Goal: Task Accomplishment & Management: Complete application form

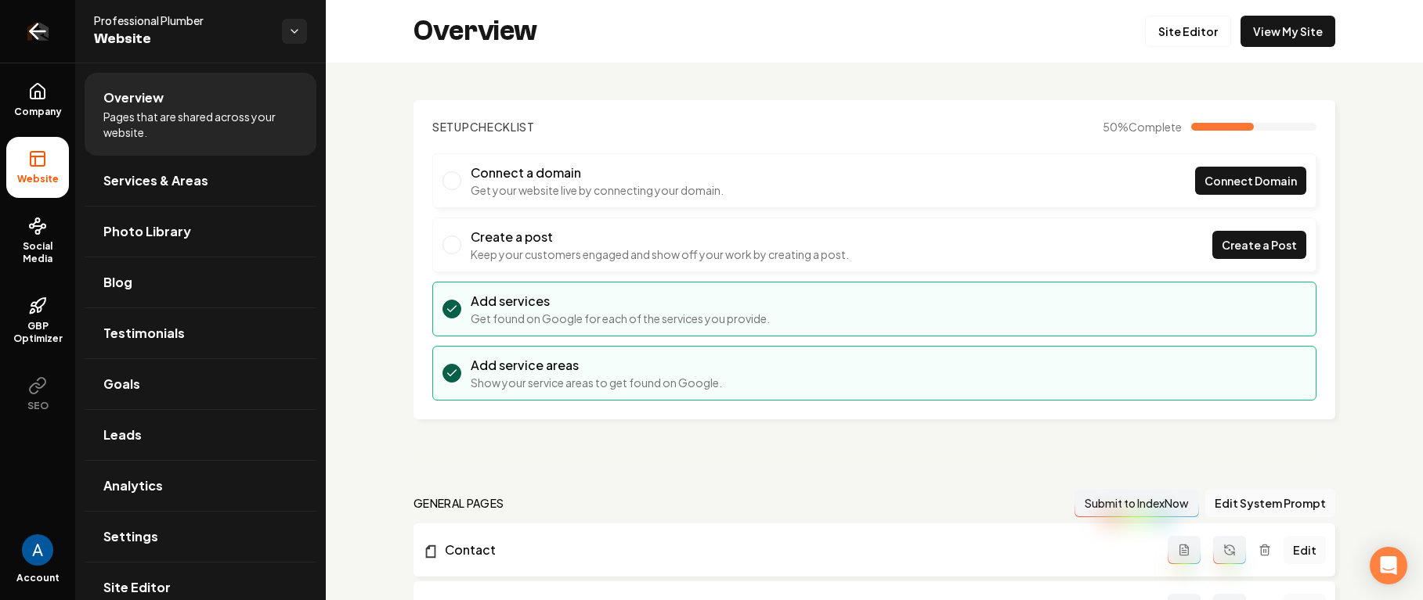
click at [34, 38] on icon "Return to dashboard" at bounding box center [37, 31] width 25 height 25
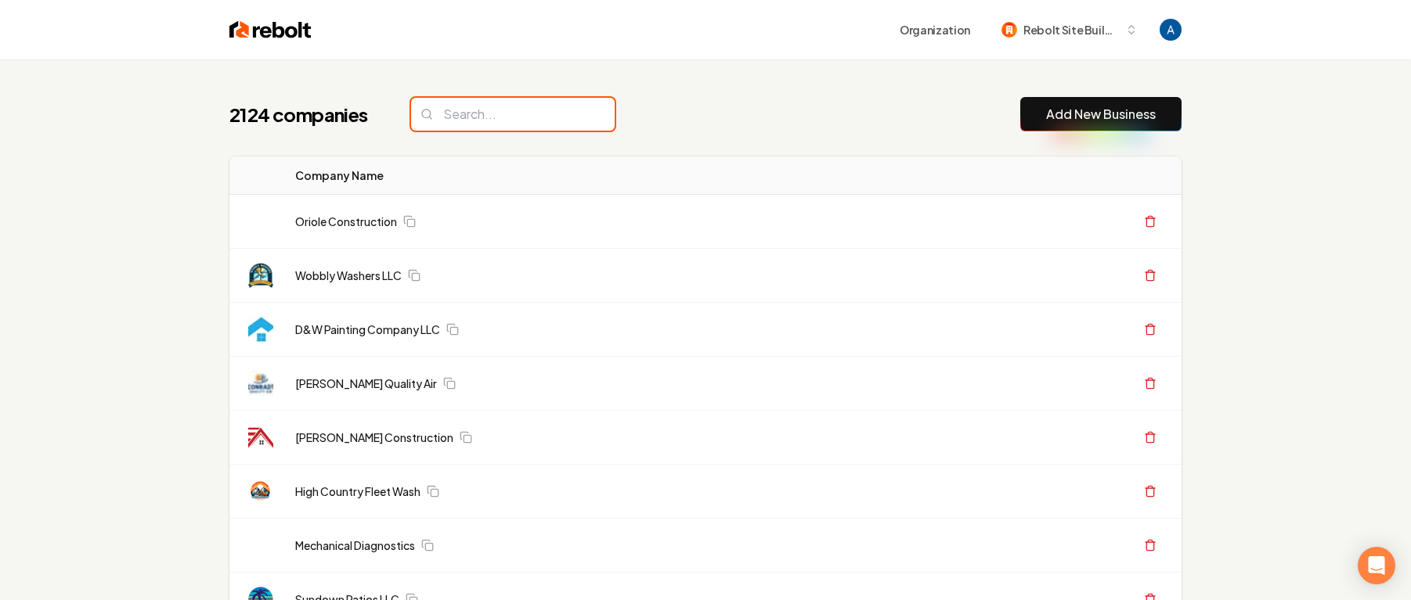
click at [478, 115] on input "search" at bounding box center [513, 114] width 204 height 33
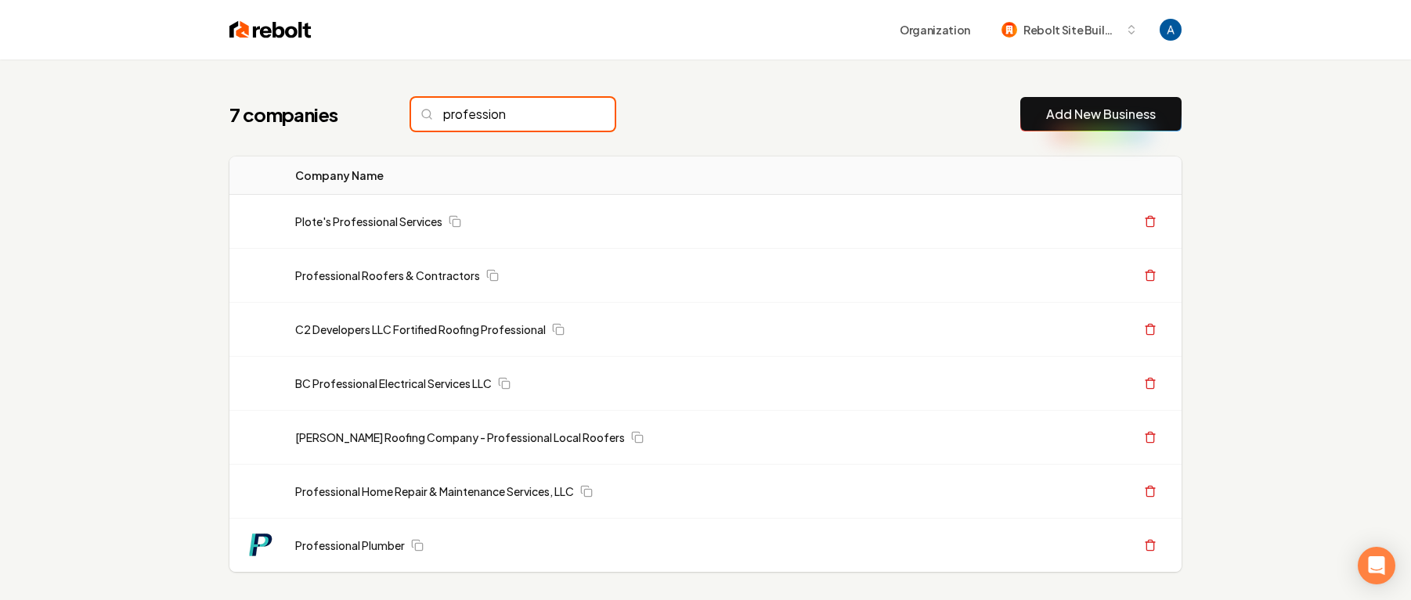
type input "profession"
click at [564, 114] on input "profession" at bounding box center [513, 114] width 204 height 33
click at [565, 114] on input "profession" at bounding box center [513, 114] width 204 height 33
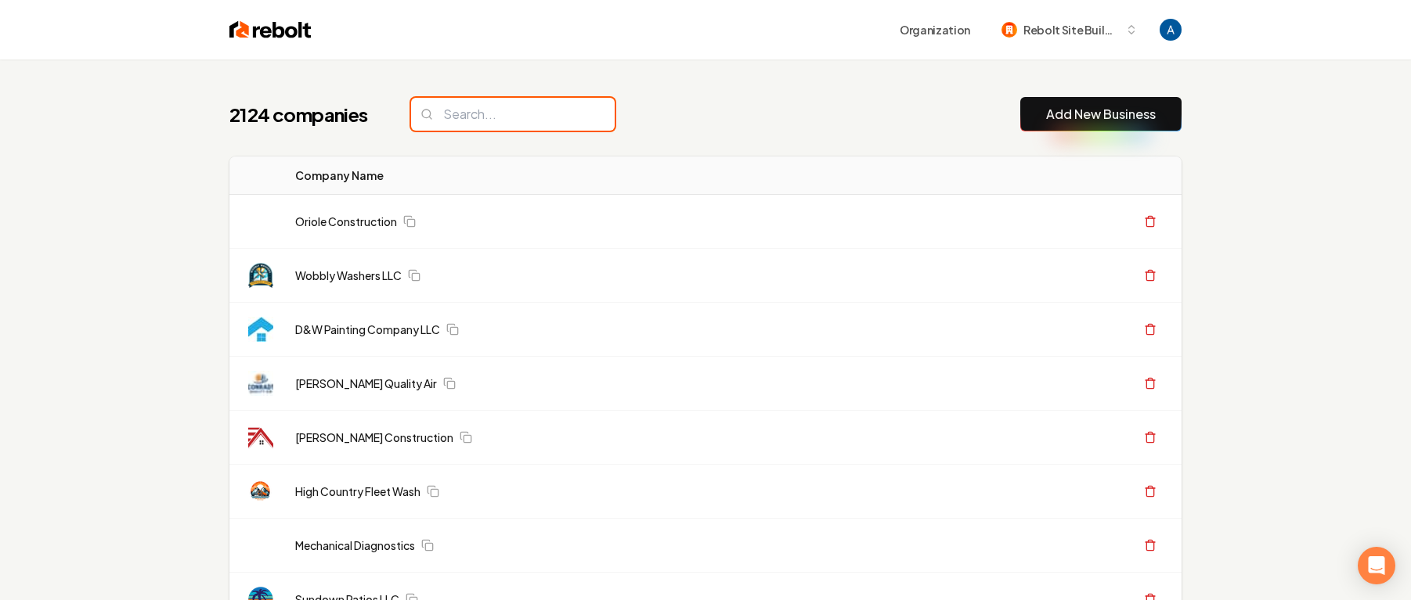
click at [572, 114] on input "search" at bounding box center [513, 114] width 204 height 33
click at [525, 117] on input "search" at bounding box center [513, 114] width 204 height 33
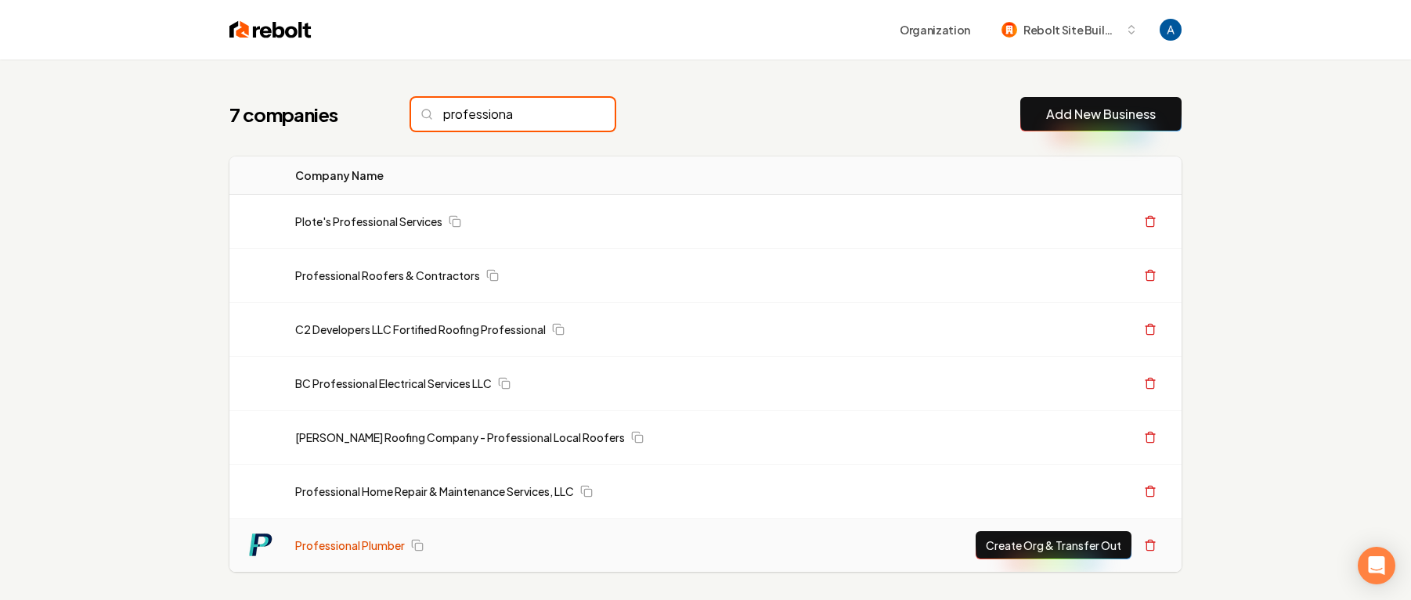
type input "professiona"
click at [373, 547] on link "Professional Plumber" at bounding box center [350, 546] width 110 height 16
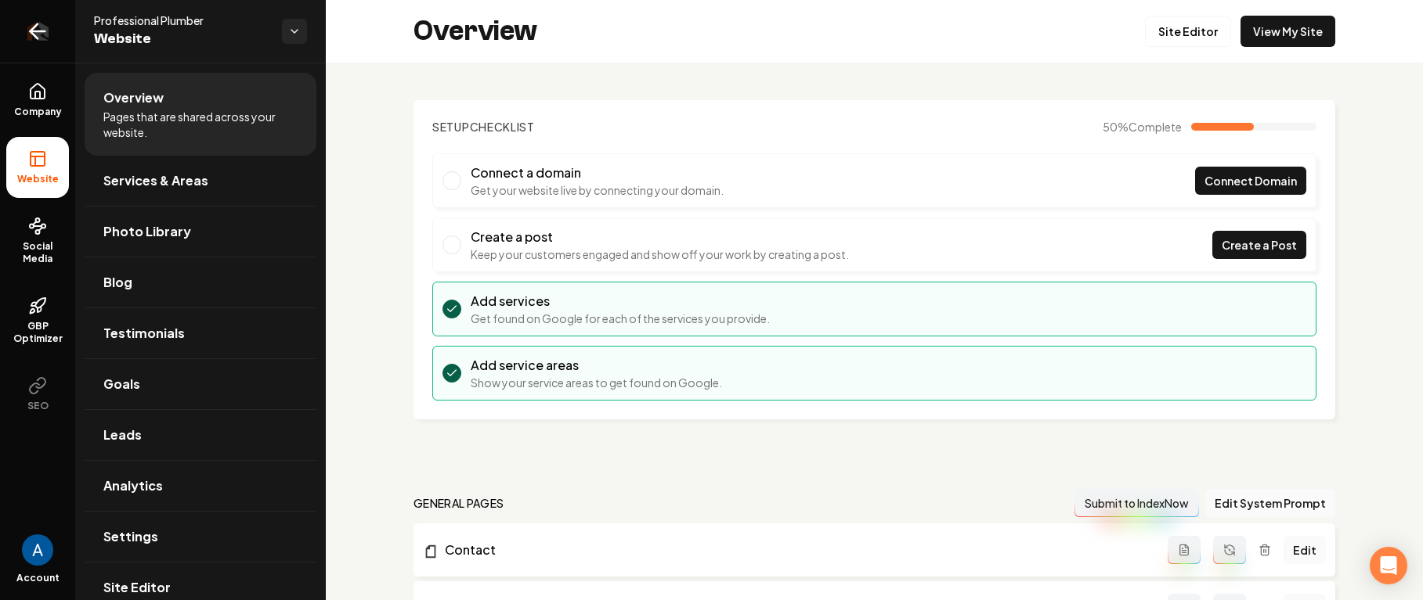
click at [23, 31] on link "Return to dashboard" at bounding box center [37, 31] width 75 height 63
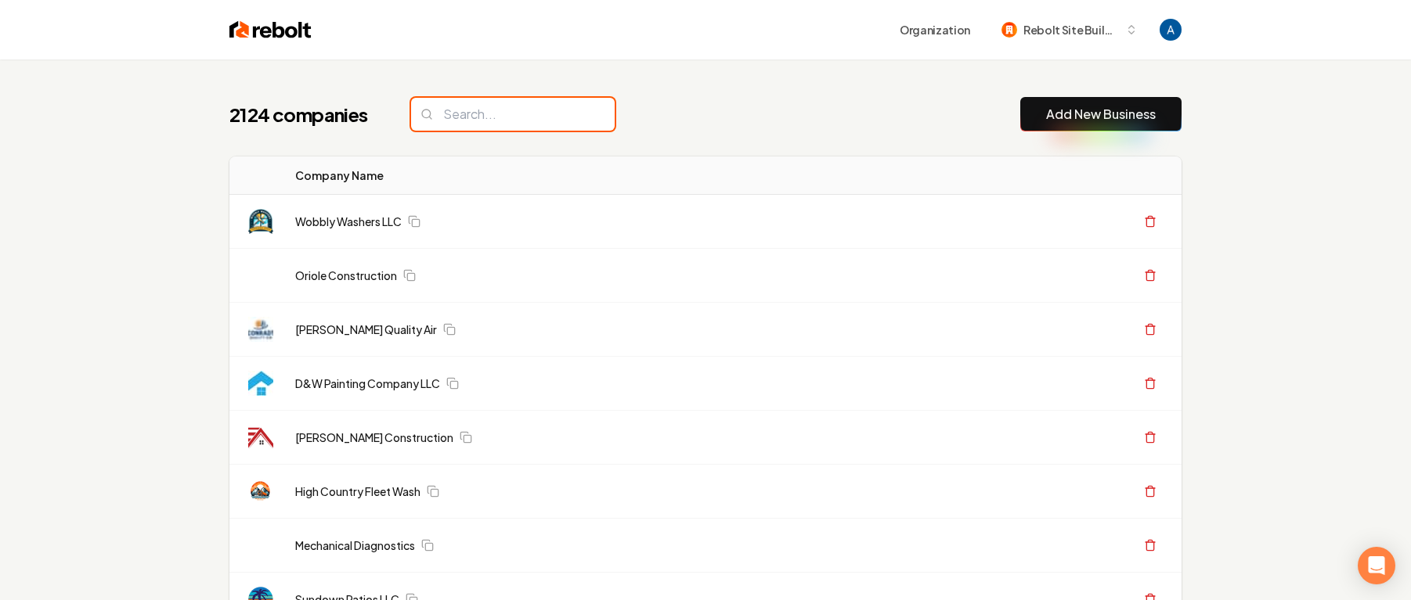
click at [488, 121] on input "search" at bounding box center [513, 114] width 204 height 33
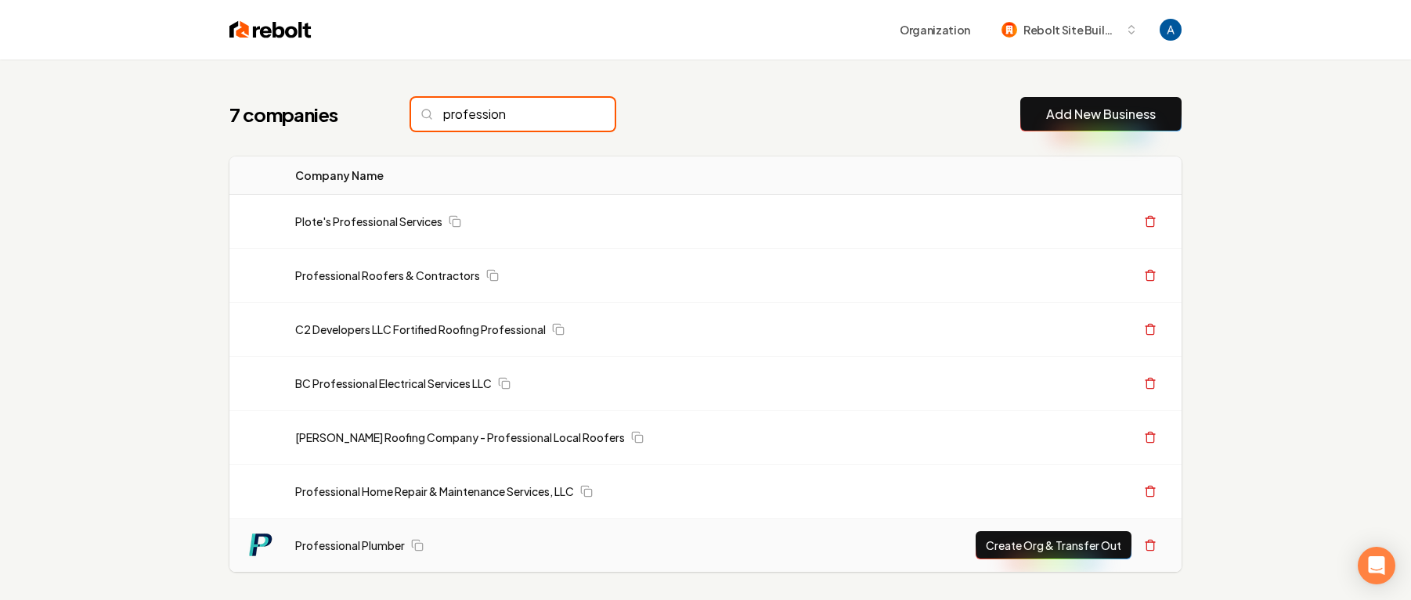
type input "profession"
click at [997, 542] on button "Create Org & Transfer Out" at bounding box center [1053, 546] width 156 height 28
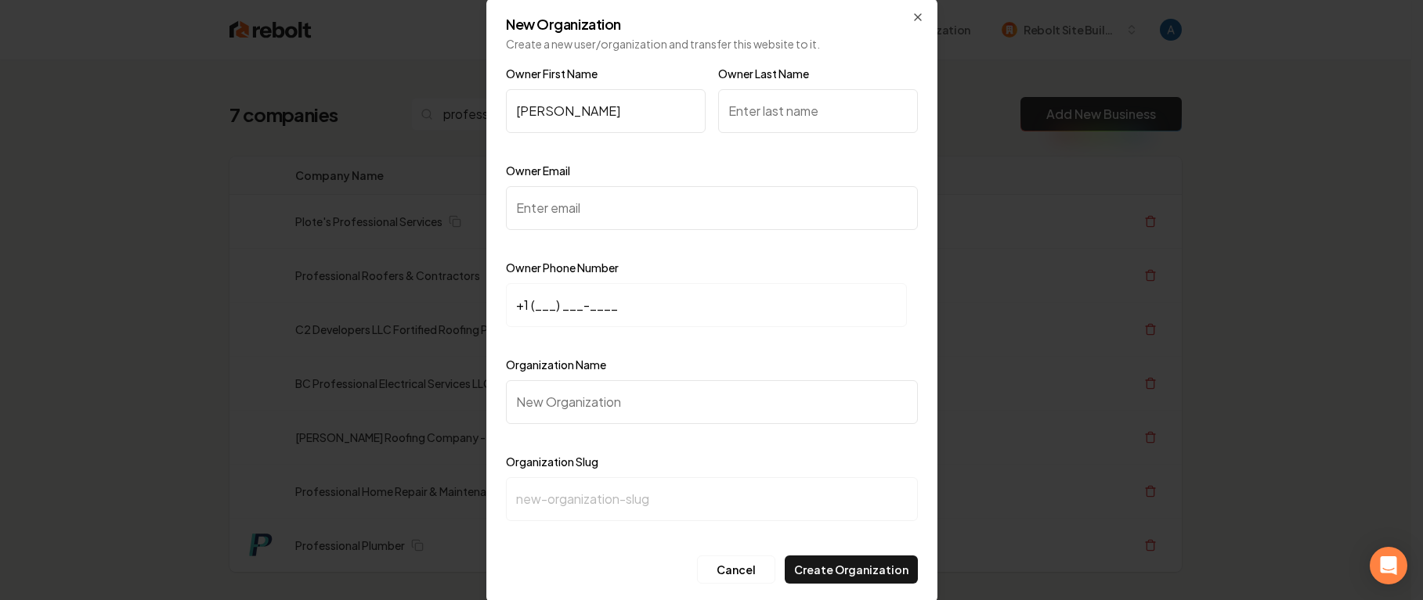
type input "[PERSON_NAME]"
click at [764, 114] on input "Owner Last Name" at bounding box center [818, 111] width 200 height 44
click at [572, 211] on input "Owner Email" at bounding box center [712, 208] width 412 height 44
paste input "[PERSON_NAME][EMAIL_ADDRESS][DOMAIN_NAME]"
type input "[PERSON_NAME][EMAIL_ADDRESS][DOMAIN_NAME]"
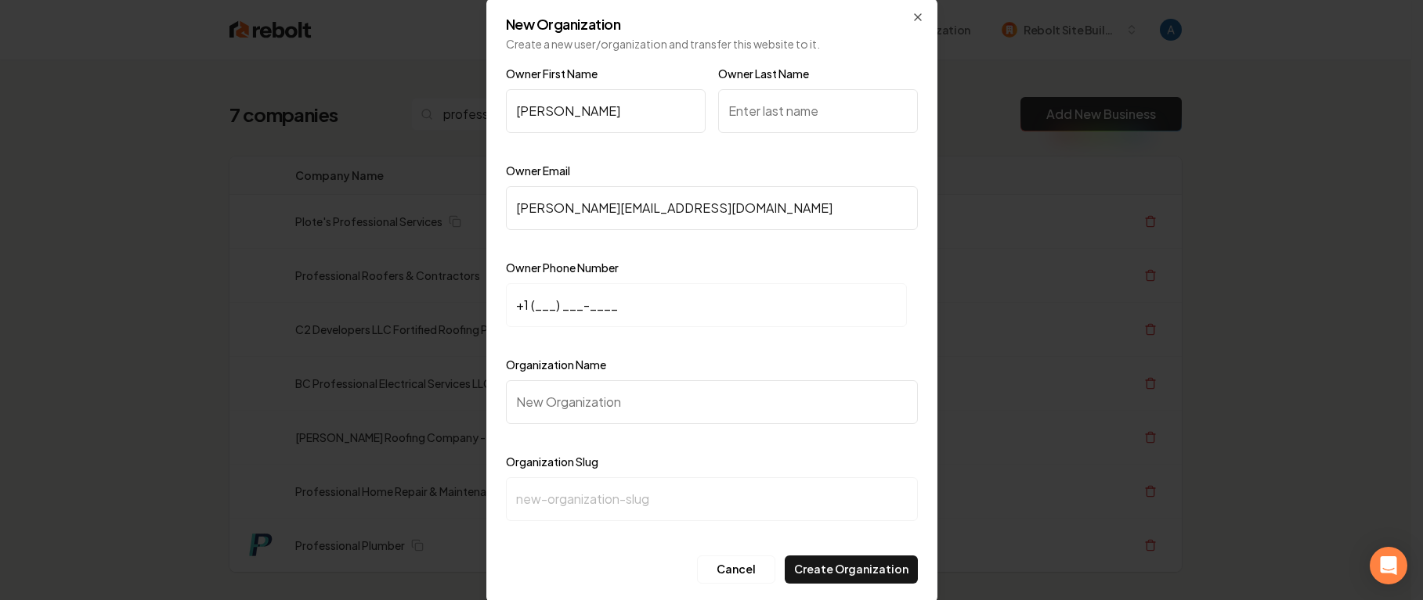
click at [538, 310] on input "+1 (___) ___-____" at bounding box center [706, 305] width 401 height 44
paste input "559) 350-3207"
type input "[PHONE_NUMBER]"
click at [561, 412] on input "Organization Name" at bounding box center [712, 402] width 412 height 44
type input "P"
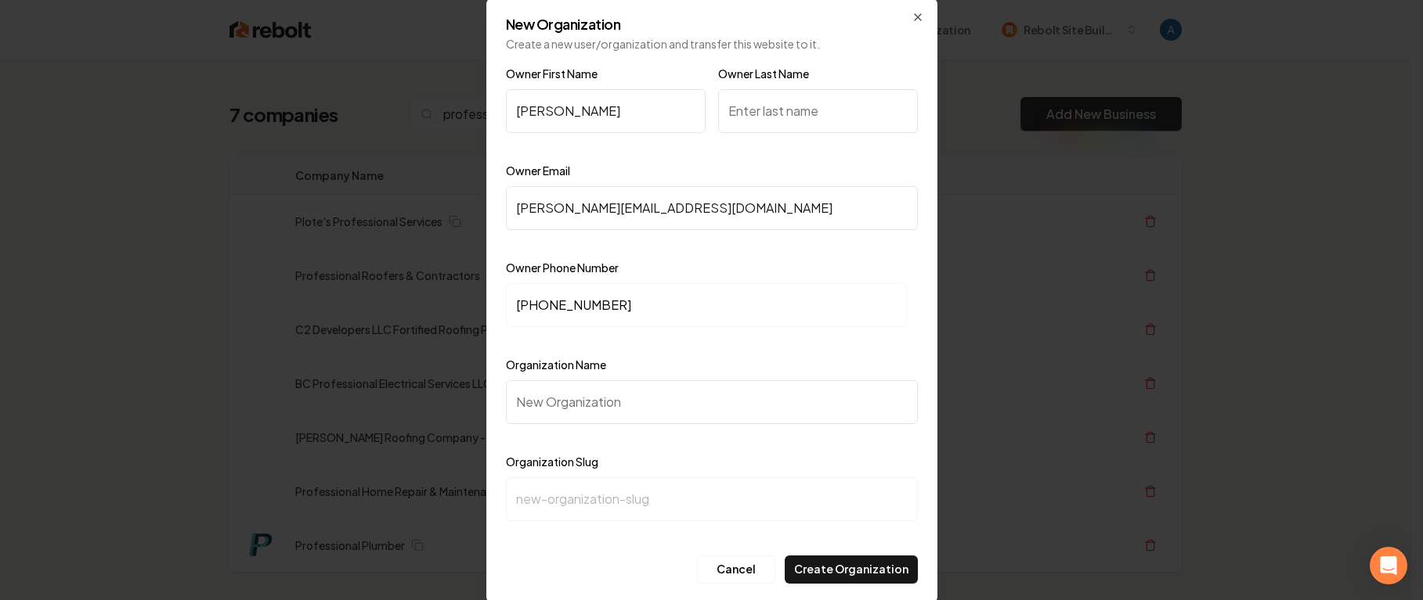
type input "p"
type input "Pr"
type input "pr"
type input "Pro"
type input "pro"
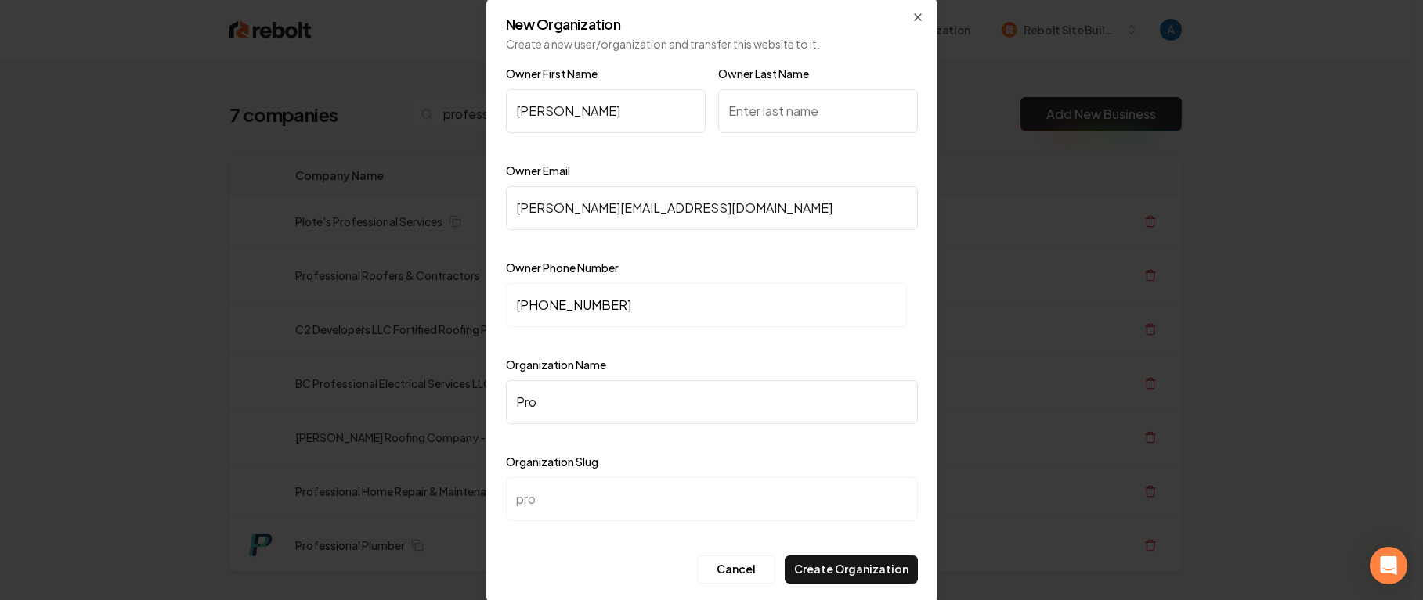
type input "Prof"
type input "prof"
type input "Profe"
type input "profe"
type input "Profes"
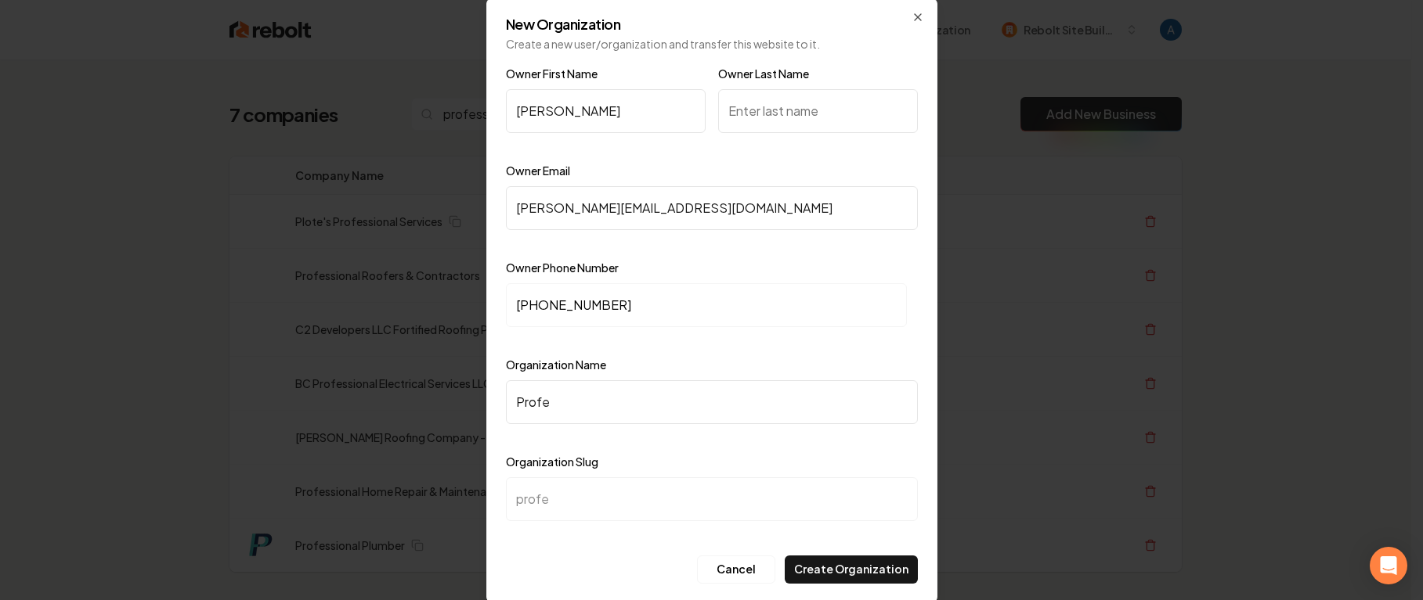
type input "profes"
type input "Profess"
type input "profess"
type input "Professi"
type input "professi"
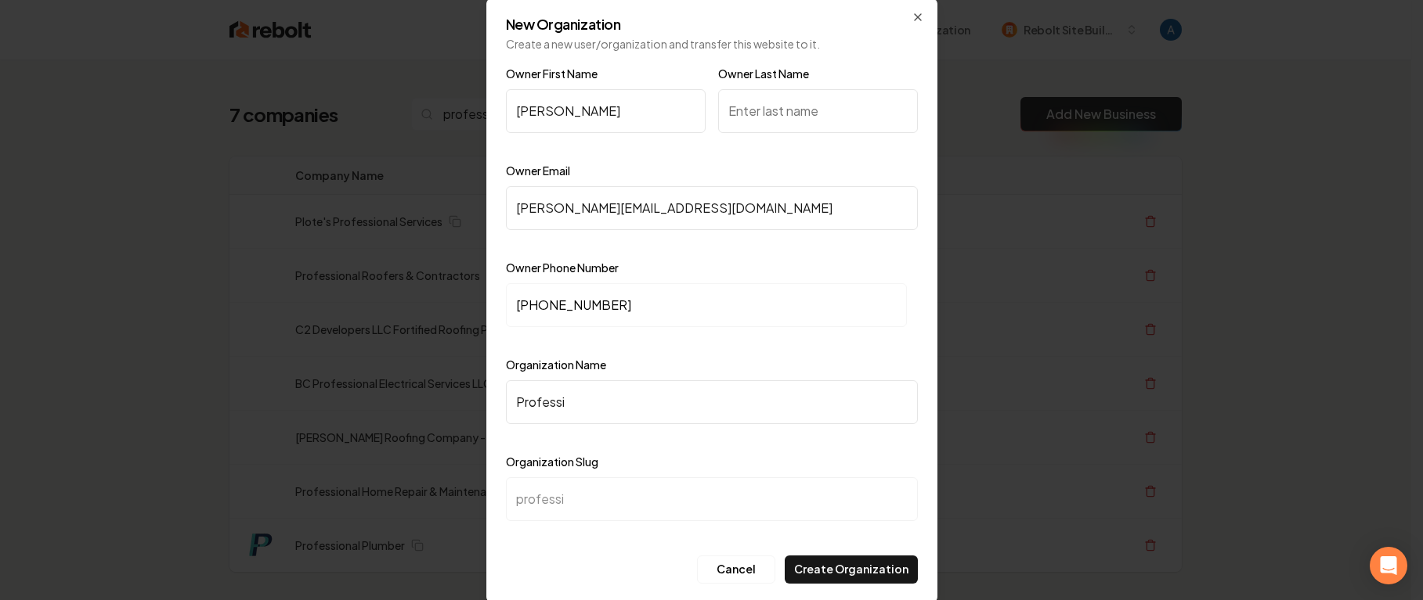
type input "Professio"
type input "professio"
type input "Profession"
type input "profession"
type input "Professiona"
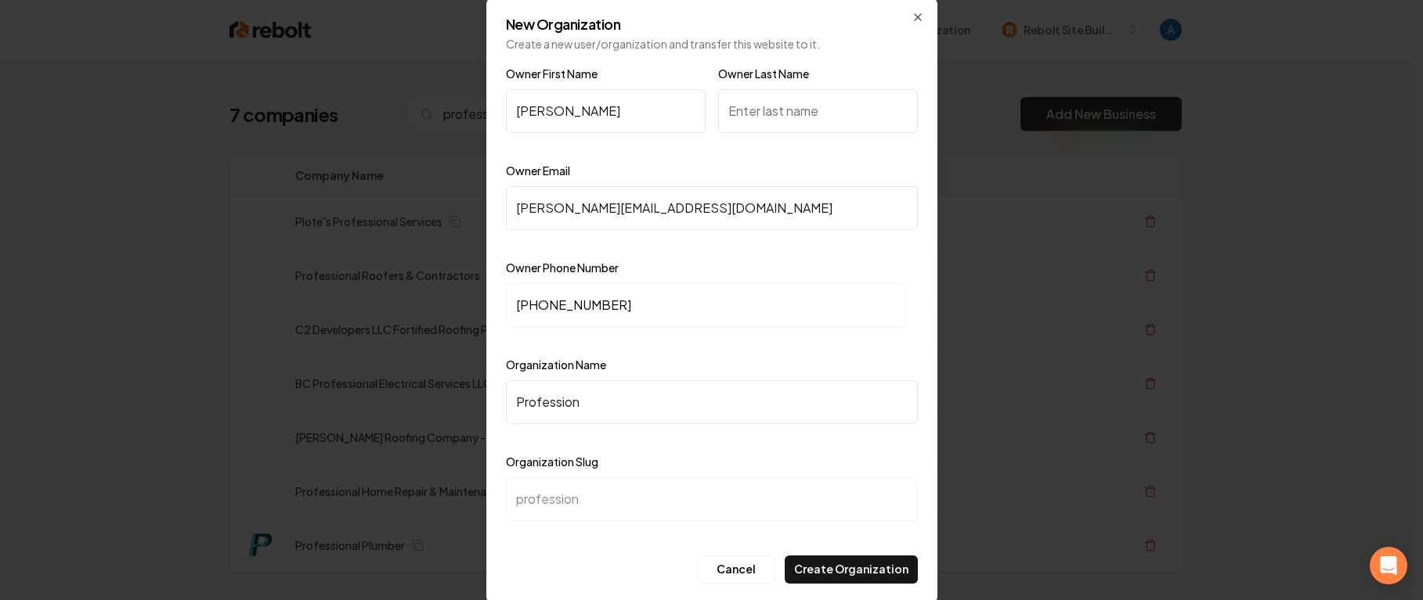
type input "professiona"
type input "Professional"
type input "professional"
type input "Professional P"
type input "professional-p"
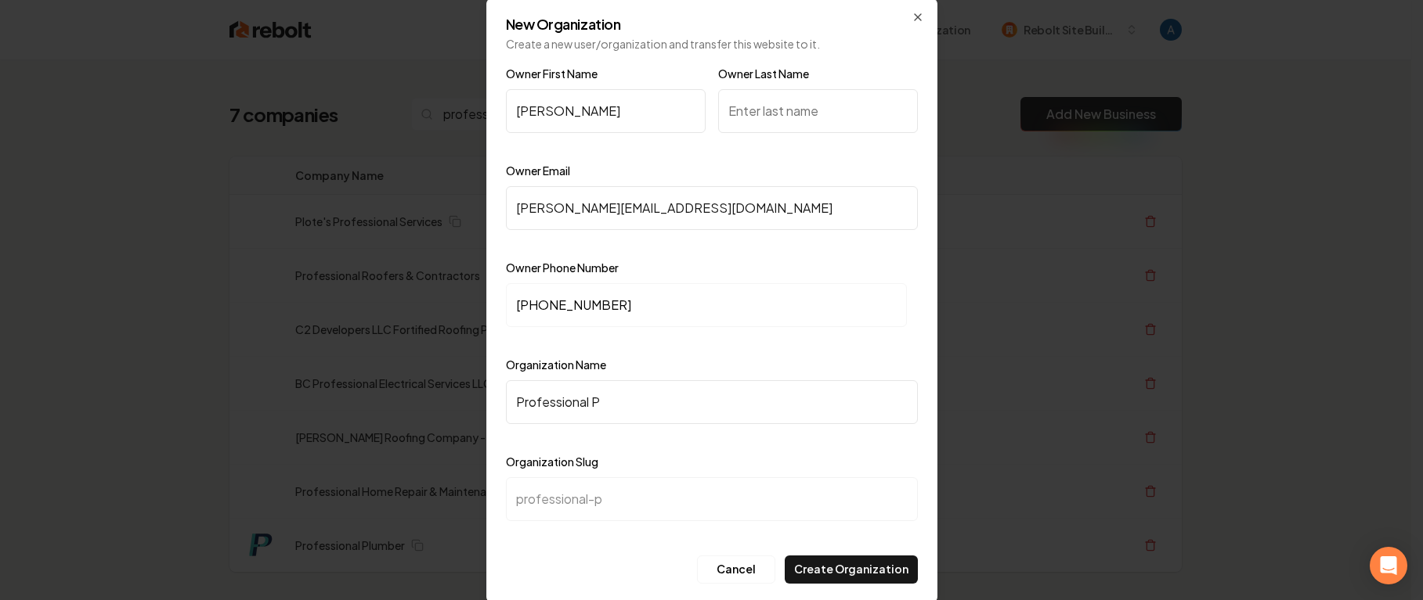
type input "Professional Pl"
type input "professional-pl"
type input "Professional Plu"
type input "professional-plu"
type input "Professional Plum"
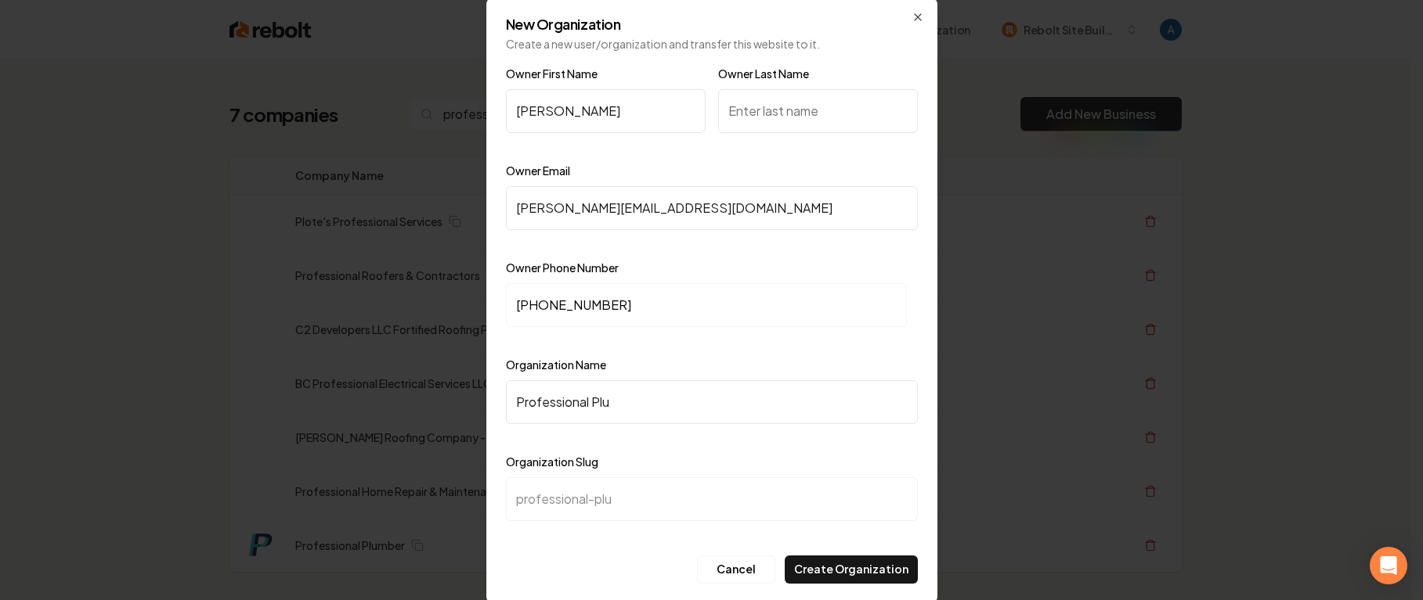
type input "professional-plum"
type input "Professional Plumb"
type input "professional-plumb"
type input "Professional Plumbe"
type input "professional-plumbe"
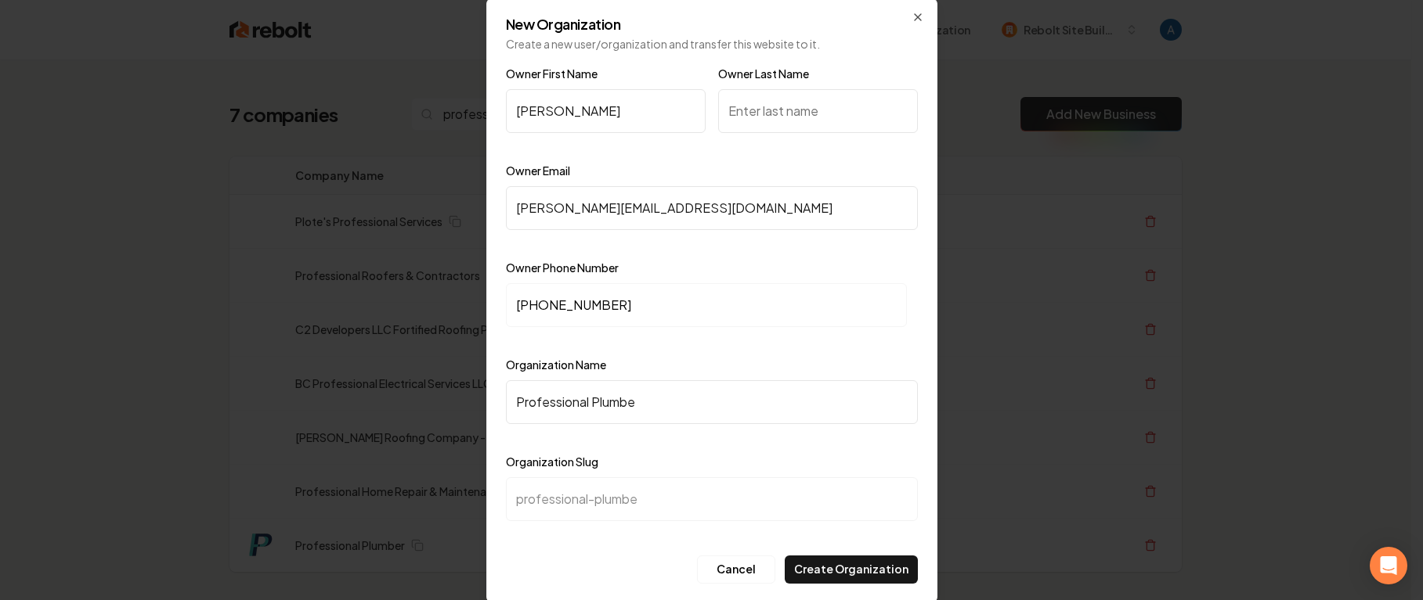
type input "Professional Plumber"
type input "professional-plumber"
type input "Professional Plumber"
click at [830, 579] on button "Create Organization" at bounding box center [850, 570] width 133 height 28
click at [764, 121] on input "Owner Last Name" at bounding box center [818, 111] width 200 height 44
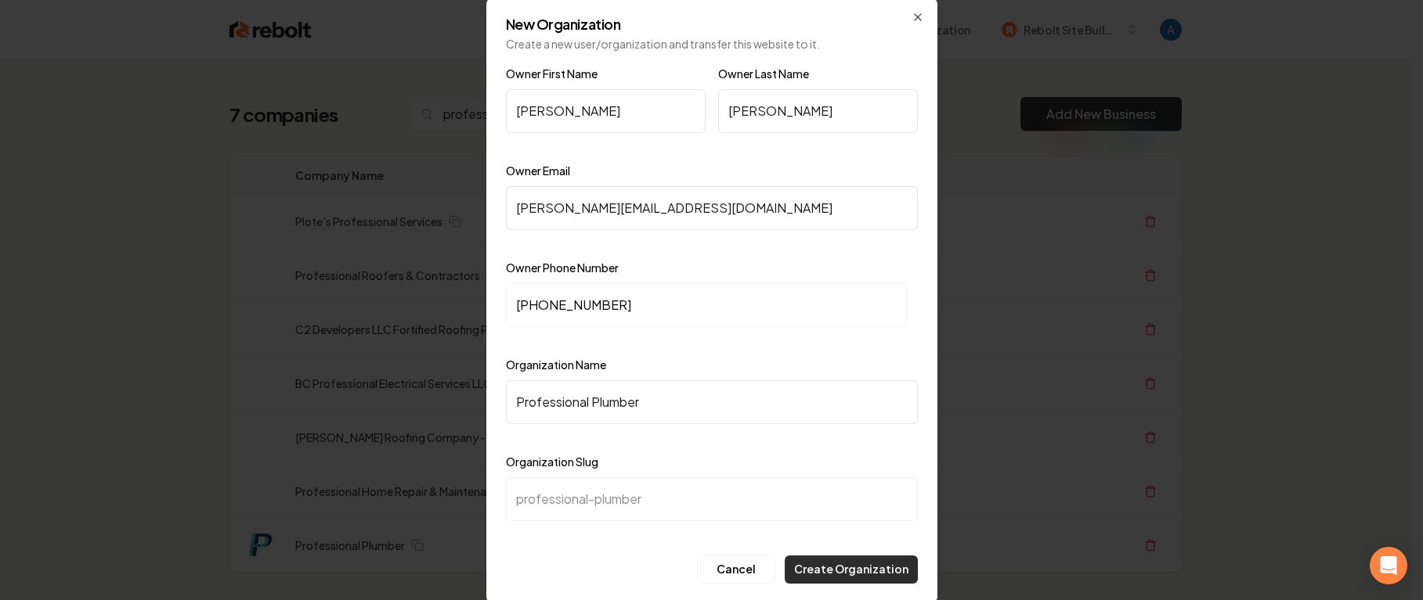
type input "[PERSON_NAME]"
click at [839, 568] on button "Create Organization" at bounding box center [850, 570] width 133 height 28
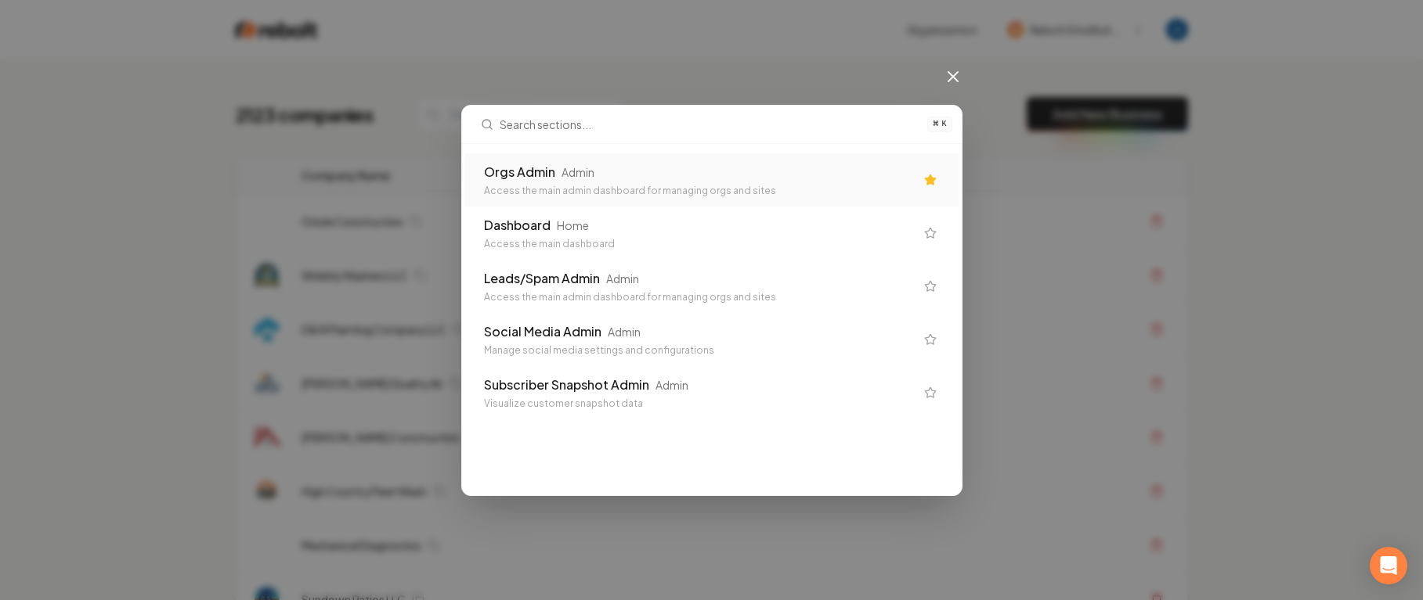
click at [751, 197] on div "Orgs Admin Admin Access the main admin dashboard for managing orgs and sites" at bounding box center [711, 179] width 493 height 53
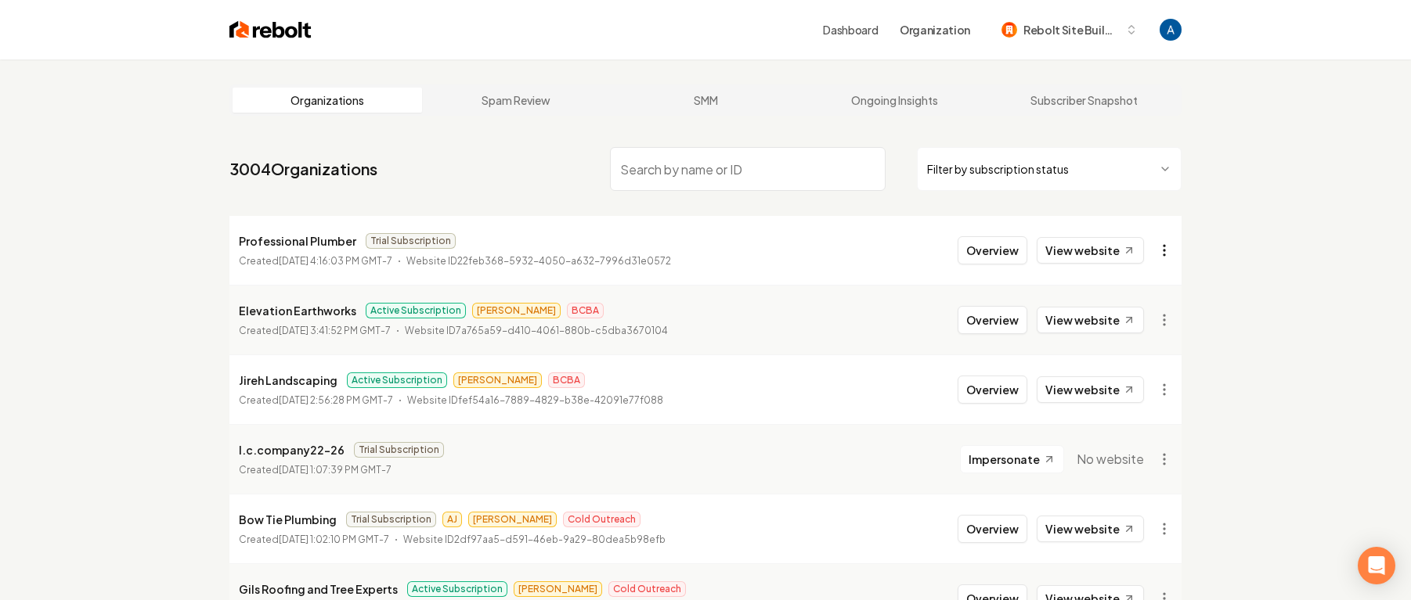
click at [1170, 250] on html "Dashboard Organization Rebolt Site Builder Organizations Spam Review SMM Ongoin…" at bounding box center [705, 300] width 1411 height 600
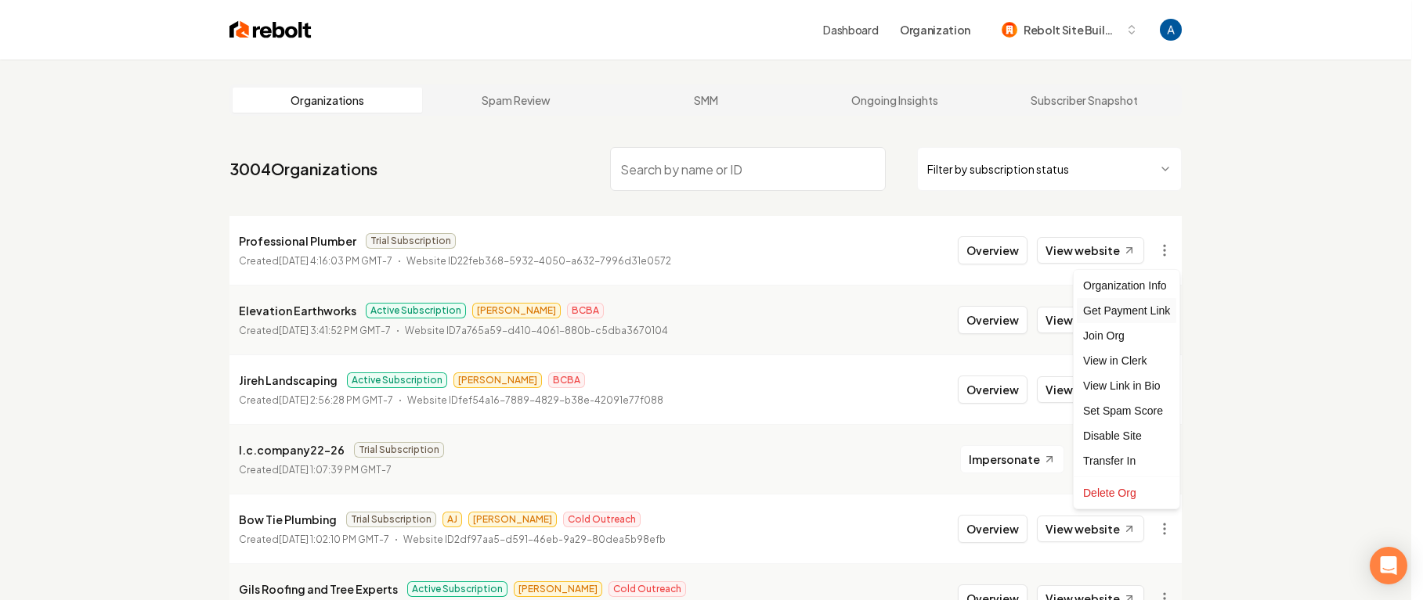
click at [1145, 314] on div "Get Payment Link" at bounding box center [1125, 310] width 99 height 25
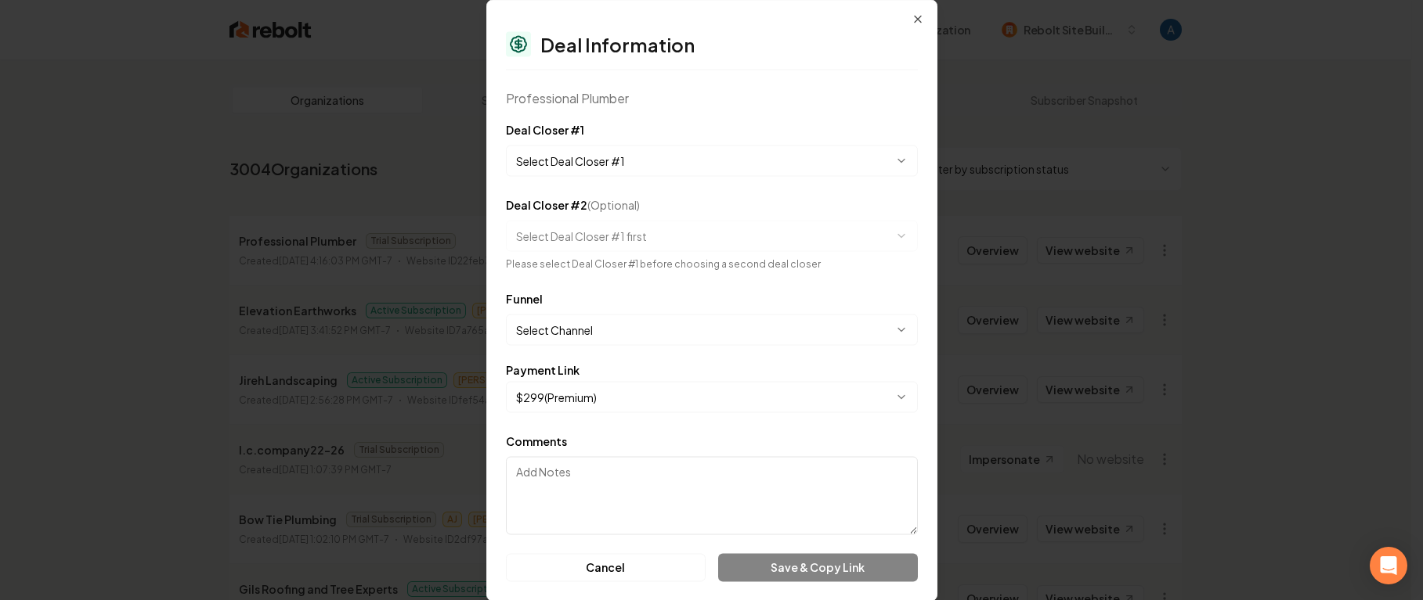
click at [594, 160] on body "Dashboard Organization Rebolt Site Builder Organizations Spam Review SMM Ongoin…" at bounding box center [705, 300] width 1411 height 600
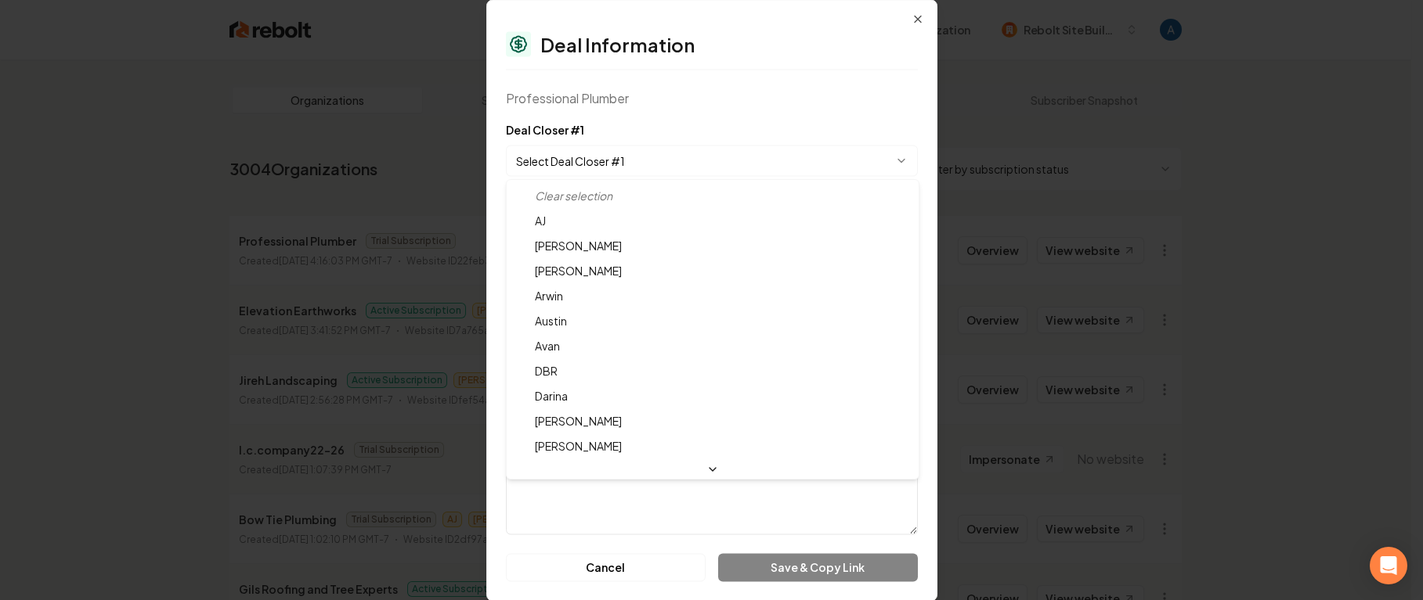
select select "**********"
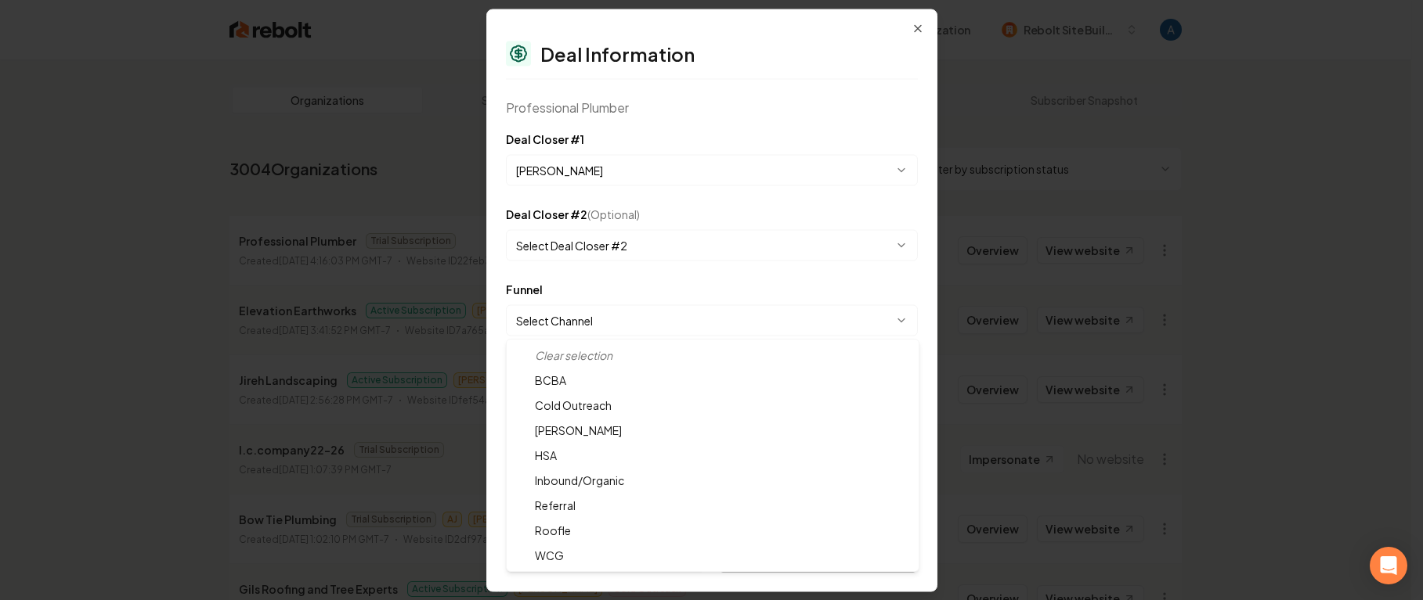
click at [561, 325] on body "Dashboard Organization Rebolt Site Builder Organizations Spam Review SMM Ongoin…" at bounding box center [705, 300] width 1411 height 600
select select "**********"
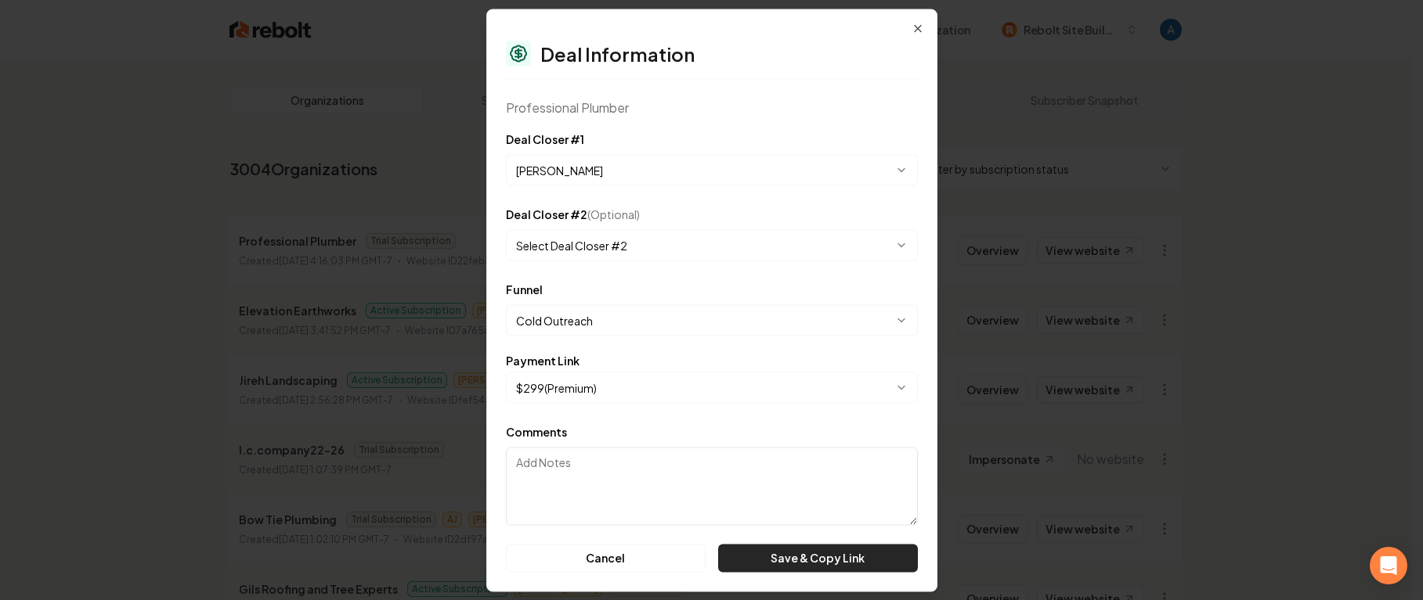
click at [784, 564] on button "Save & Copy Link" at bounding box center [817, 558] width 199 height 28
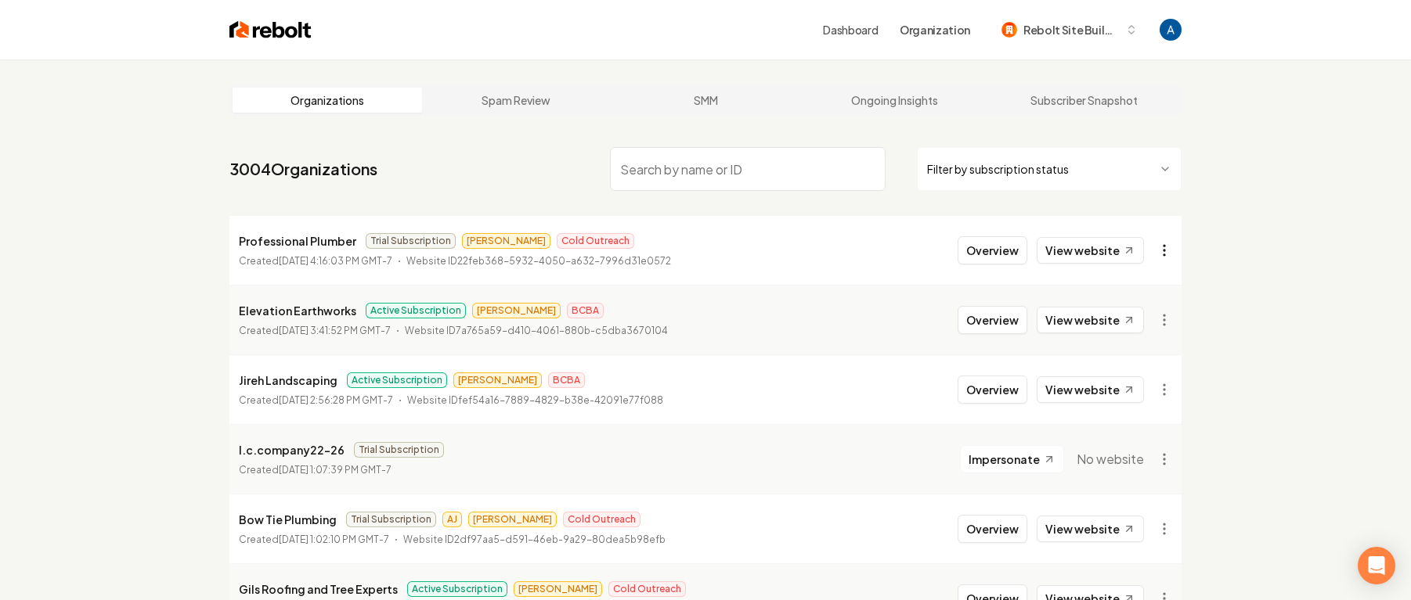
click at [1162, 250] on html "Dashboard Organization Rebolt Site Builder Organizations Spam Review SMM Ongoin…" at bounding box center [705, 300] width 1411 height 600
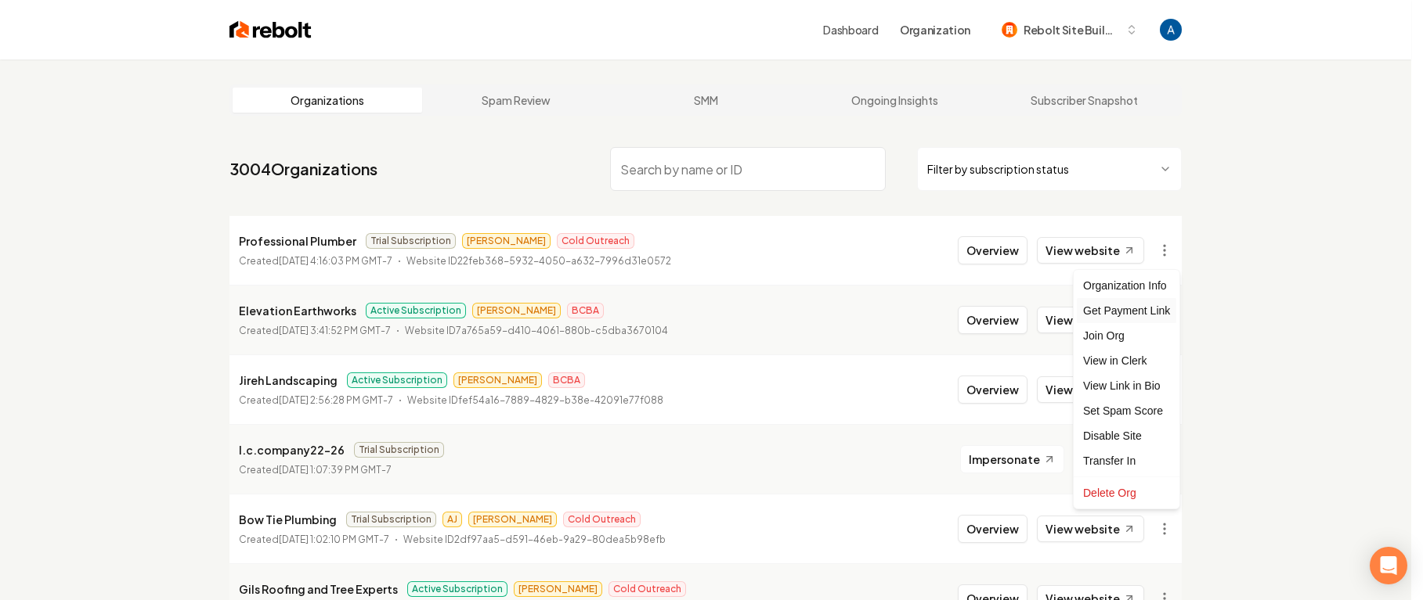
click at [1154, 316] on div "Get Payment Link" at bounding box center [1125, 310] width 99 height 25
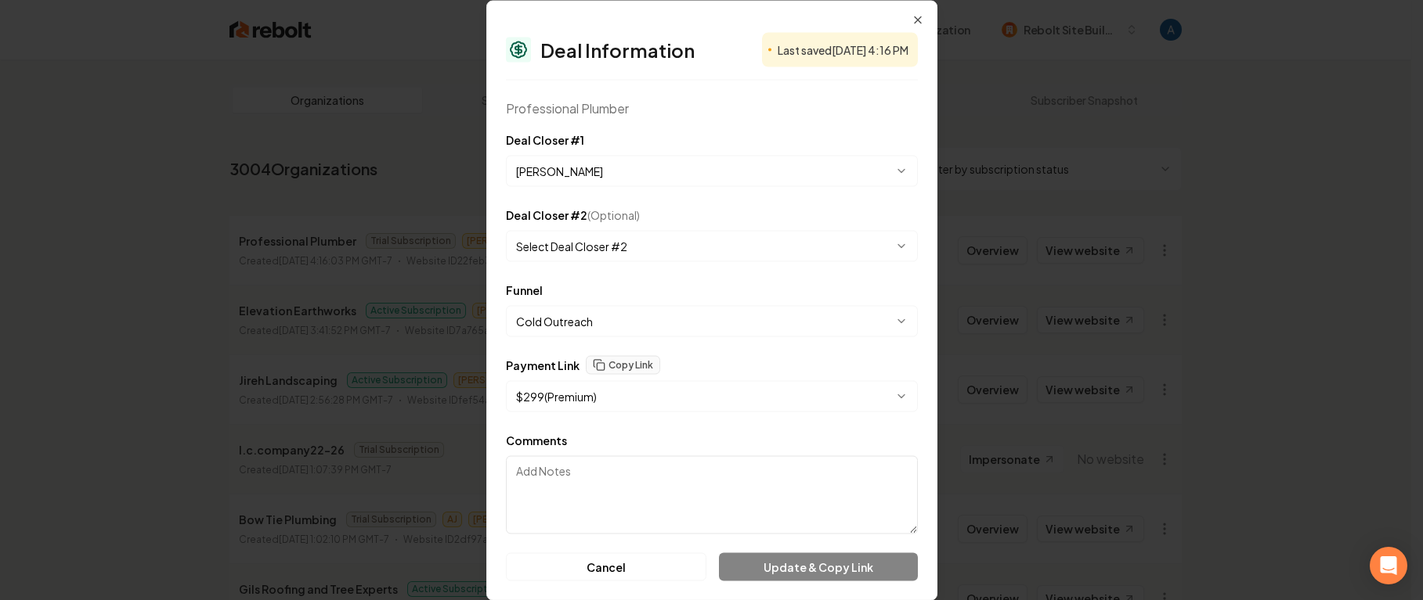
drag, startPoint x: 788, startPoint y: 567, endPoint x: 701, endPoint y: 499, distance: 110.4
click at [789, 566] on div "Cancel Update & Copy Link" at bounding box center [712, 567] width 412 height 28
click at [649, 471] on textarea "Comments" at bounding box center [712, 495] width 412 height 78
type textarea "ggg"
click at [795, 564] on button "Update & Copy Link" at bounding box center [817, 567] width 199 height 28
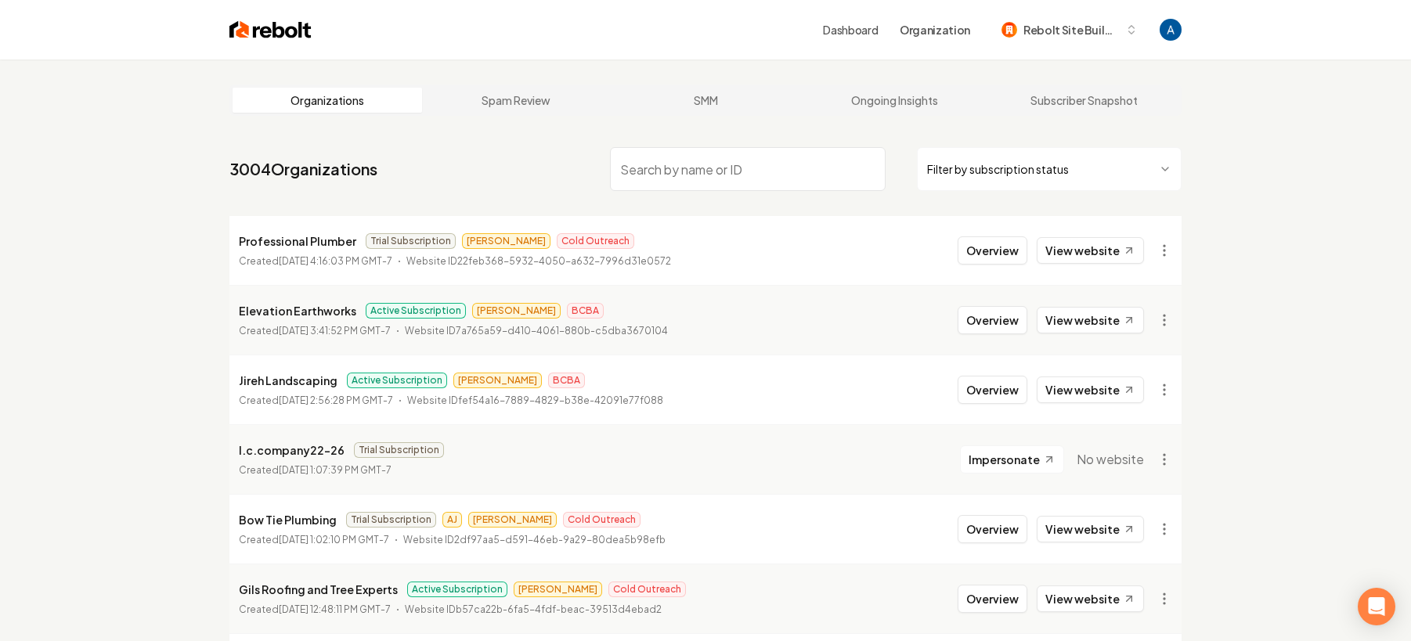
click at [676, 182] on input "search" at bounding box center [748, 169] width 276 height 44
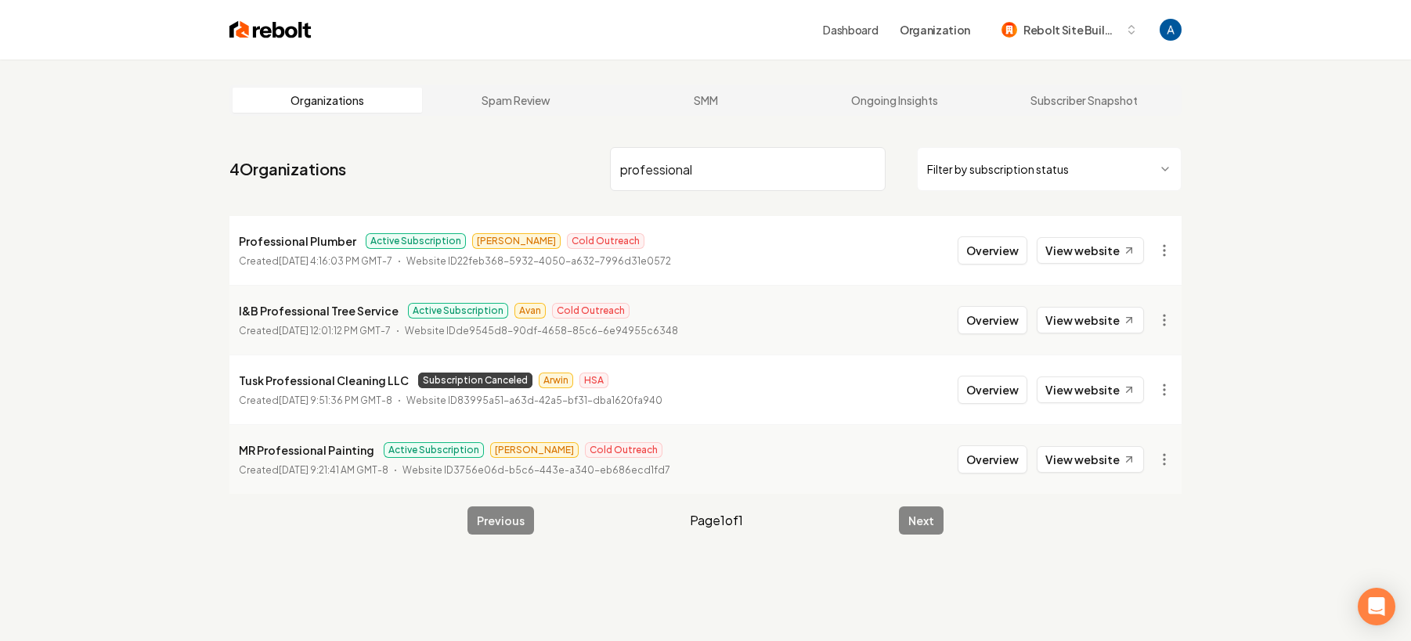
type input "professional"
click at [990, 243] on button "Overview" at bounding box center [992, 250] width 70 height 28
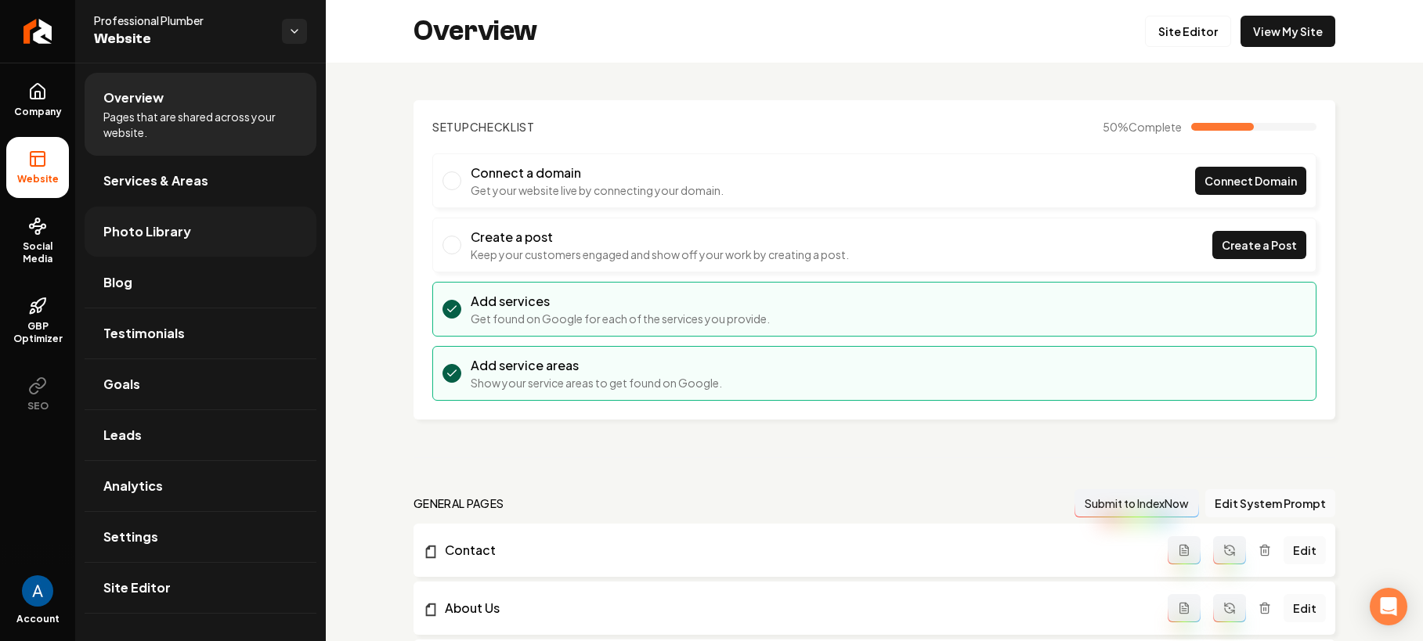
click at [160, 224] on span "Photo Library" at bounding box center [147, 231] width 88 height 19
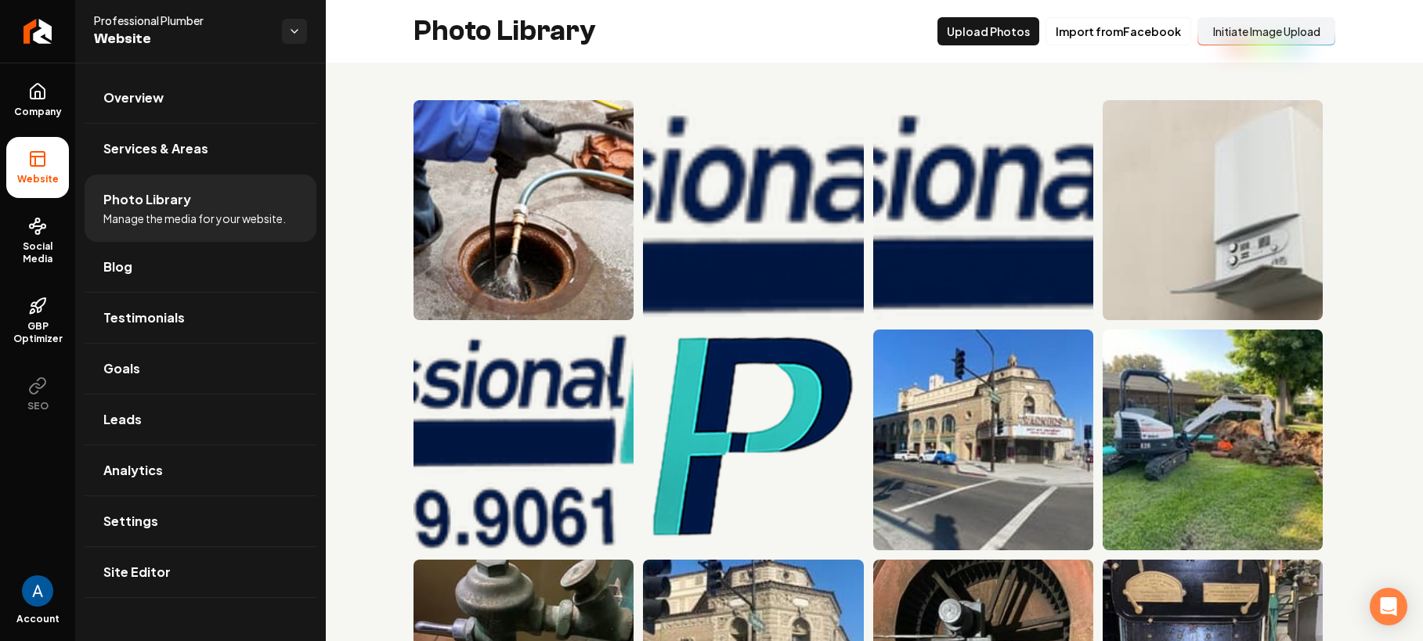
click at [1199, 38] on button "Initiate Image Upload" at bounding box center [1266, 31] width 138 height 28
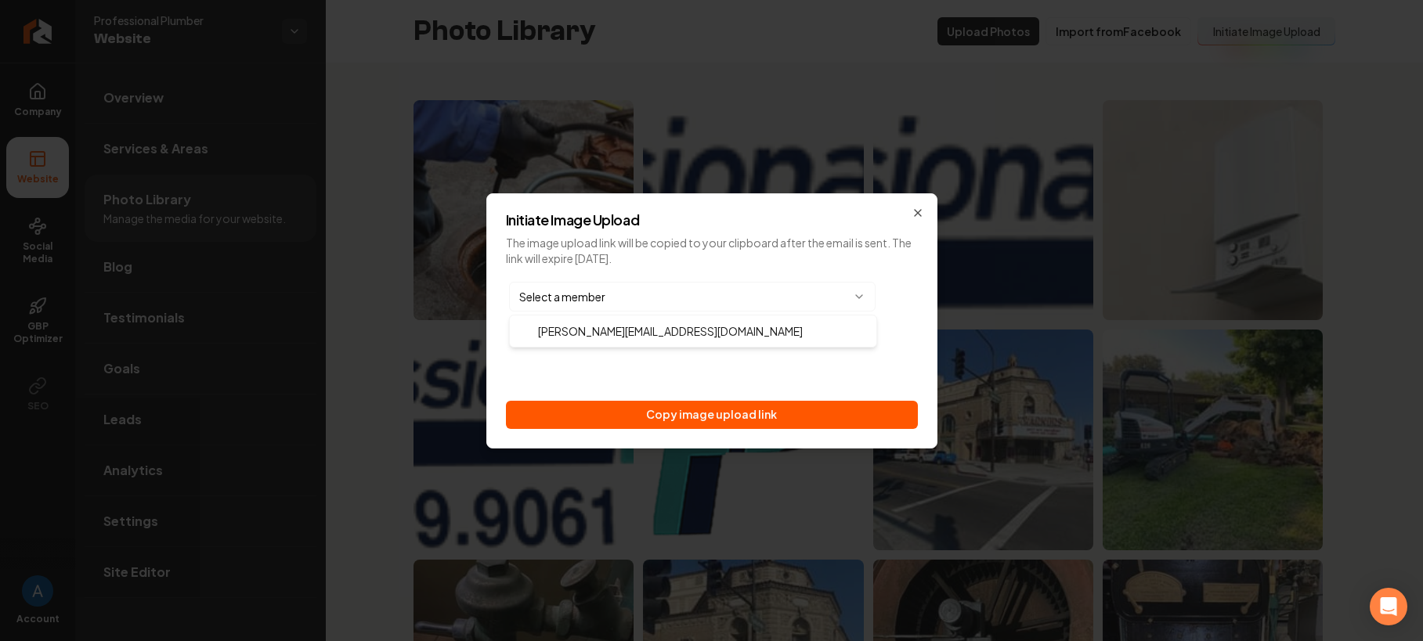
click at [795, 302] on body "Company Website Social Media GBP Optimizer SEO Account Professional Plumber Web…" at bounding box center [711, 320] width 1423 height 641
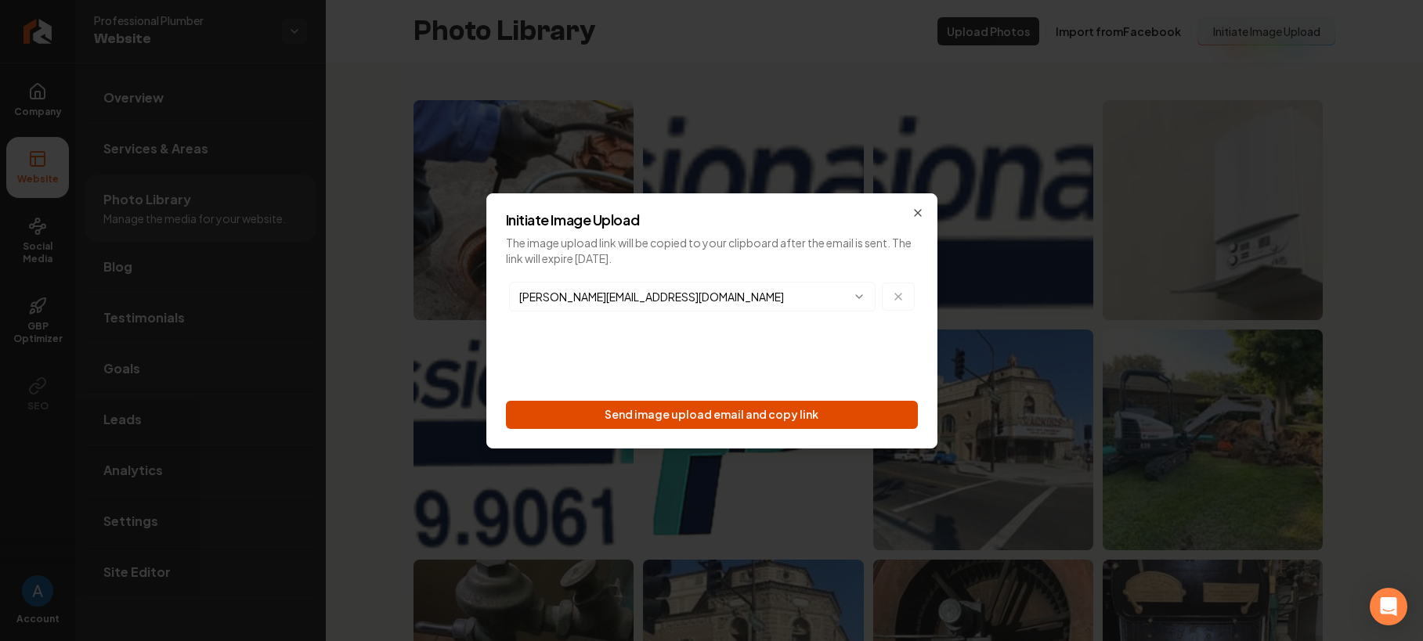
click at [721, 424] on button "Send image upload email and copy link" at bounding box center [712, 415] width 412 height 28
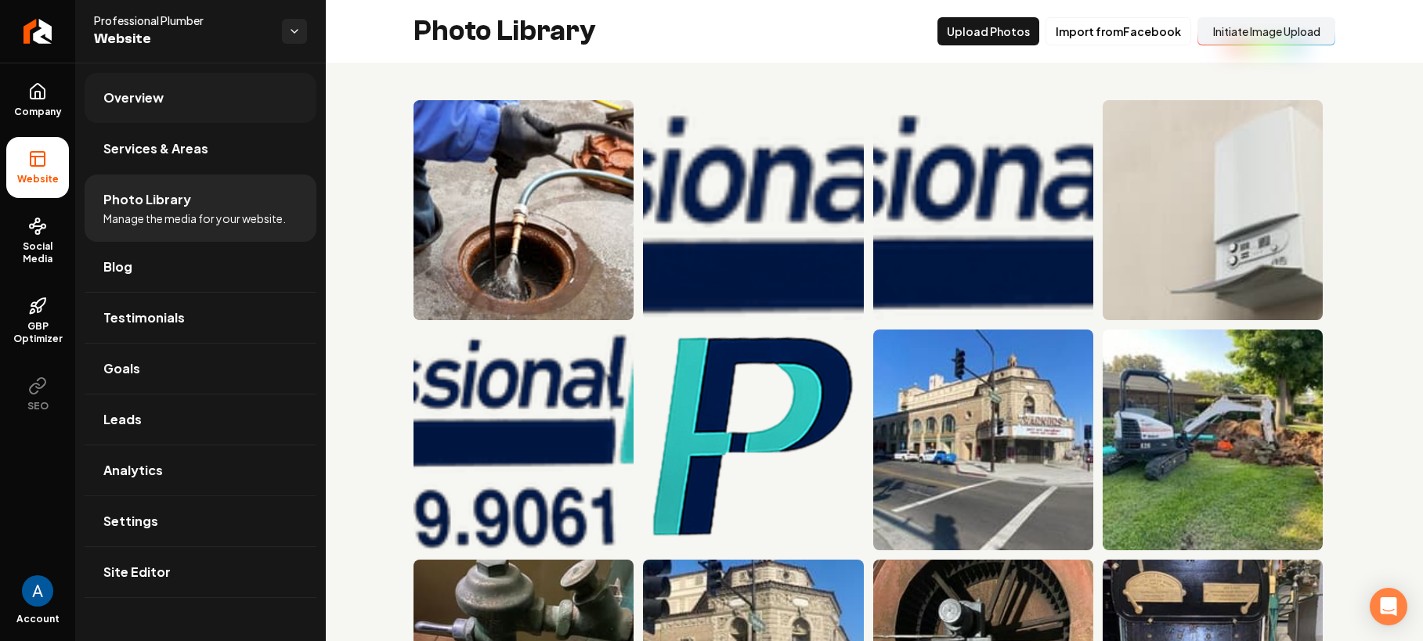
click at [105, 104] on span "Overview" at bounding box center [133, 97] width 60 height 19
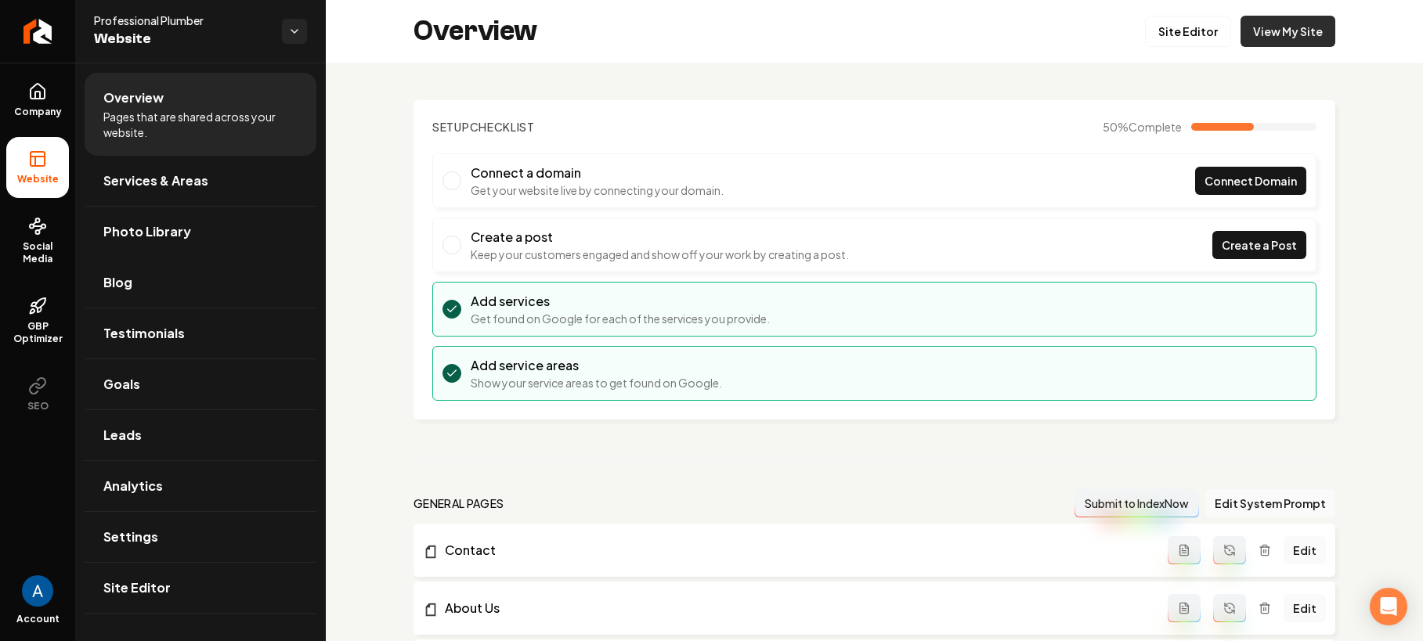
click at [1246, 37] on link "View My Site" at bounding box center [1287, 31] width 95 height 31
